Goal: Navigation & Orientation: Find specific page/section

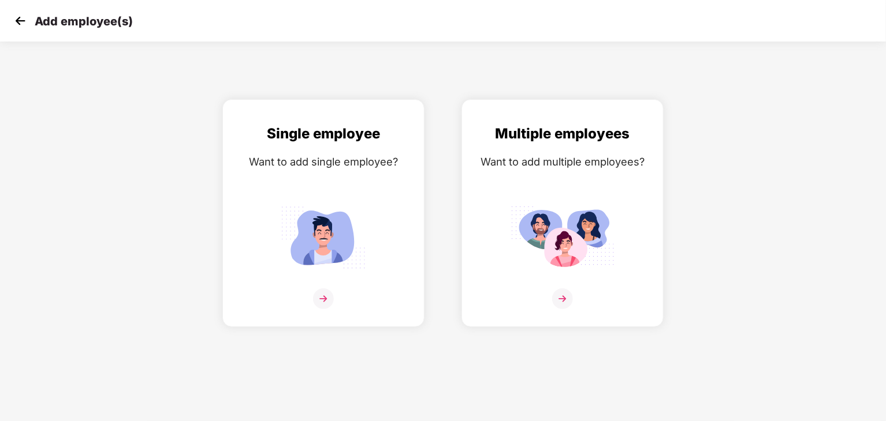
click at [24, 28] on img at bounding box center [20, 20] width 17 height 17
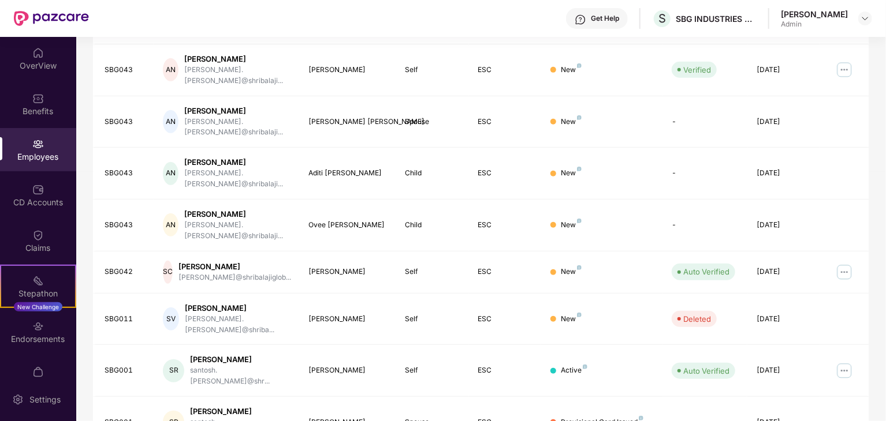
scroll to position [55, 0]
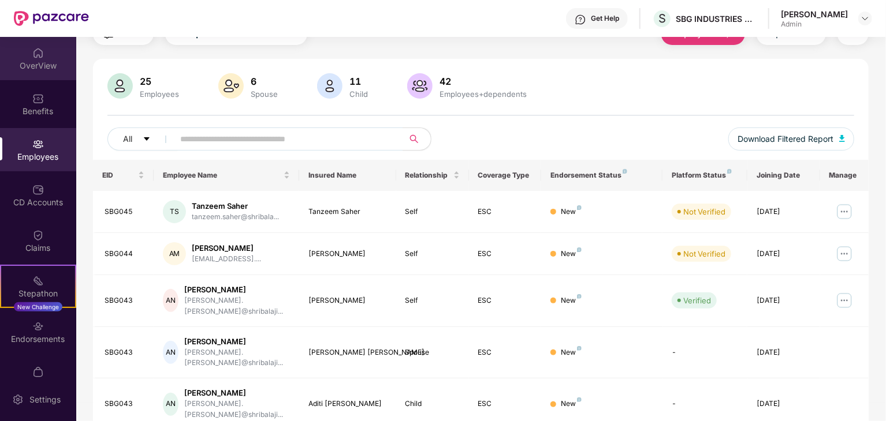
click at [32, 57] on img at bounding box center [38, 53] width 12 height 12
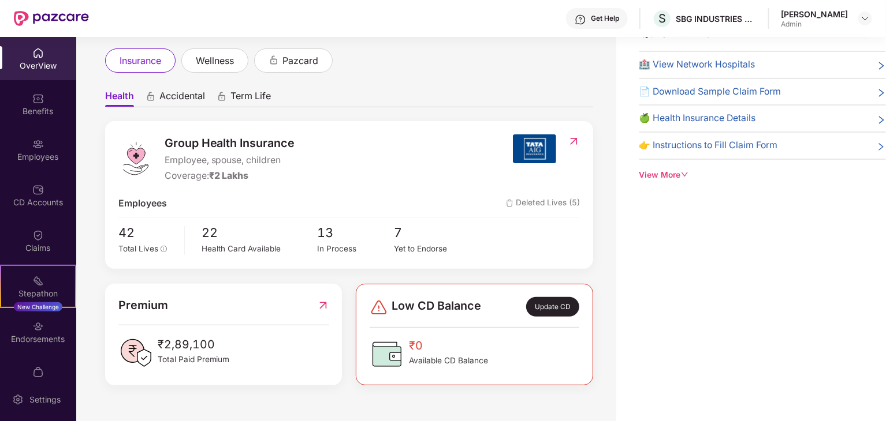
scroll to position [46, 0]
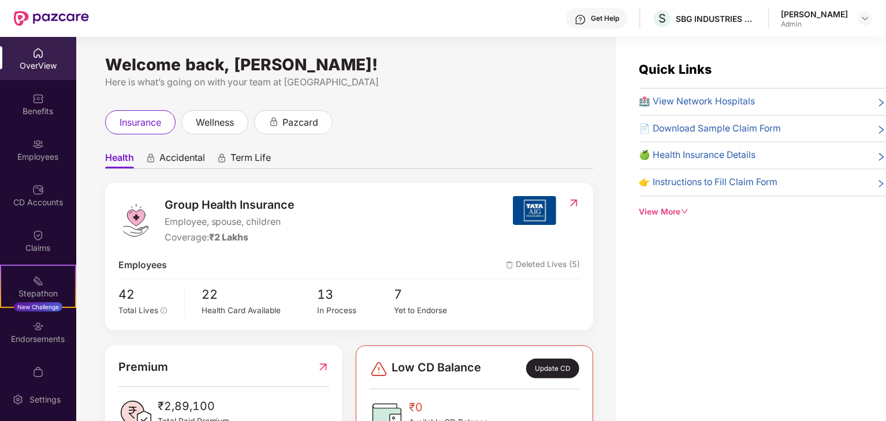
click at [773, 280] on div "Quick Links 🏥 View Network Hospitals 📄 Download Sample Claim Form 🍏 Health Insu…" at bounding box center [751, 247] width 270 height 421
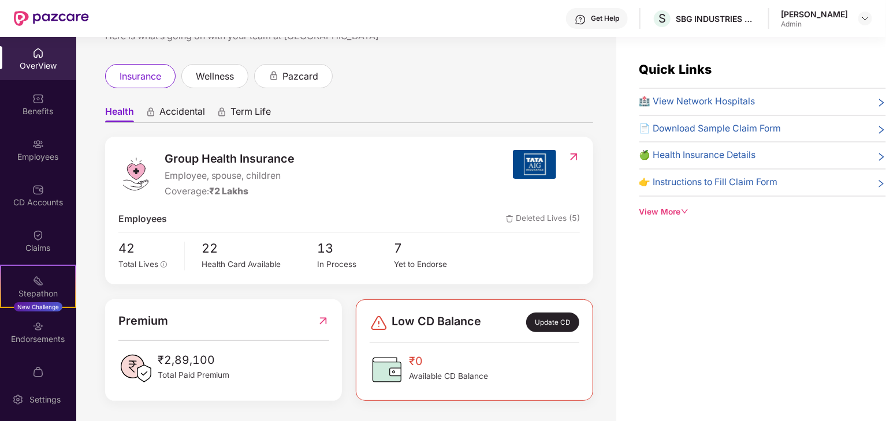
click at [635, 264] on div "Quick Links 🏥 View Network Hospitals 📄 Download Sample Claim Form 🍏 Health Insu…" at bounding box center [751, 247] width 270 height 421
